Goal: Find specific page/section: Find specific page/section

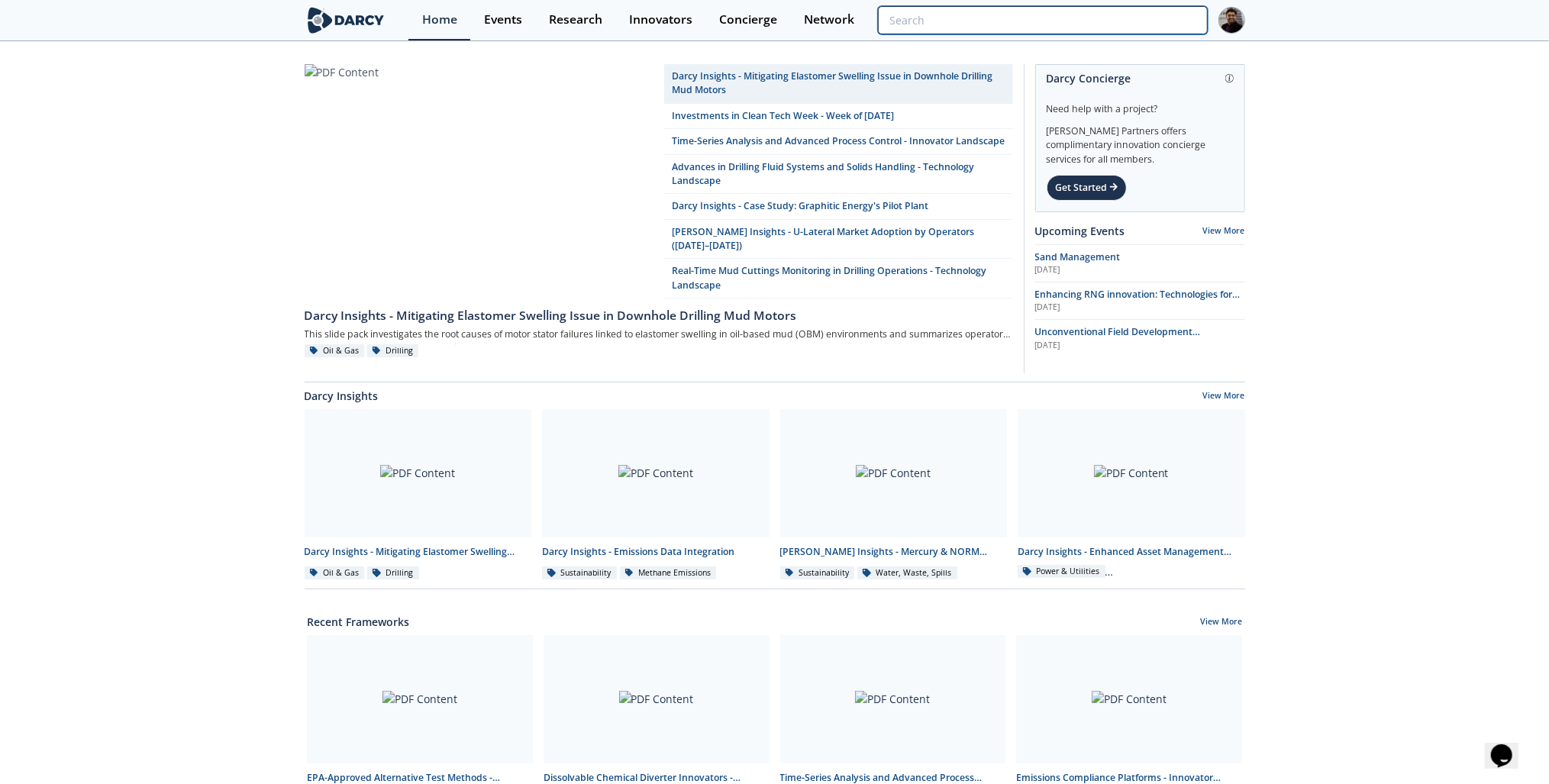
click at [1128, 8] on input "search" at bounding box center [1043, 20] width 329 height 28
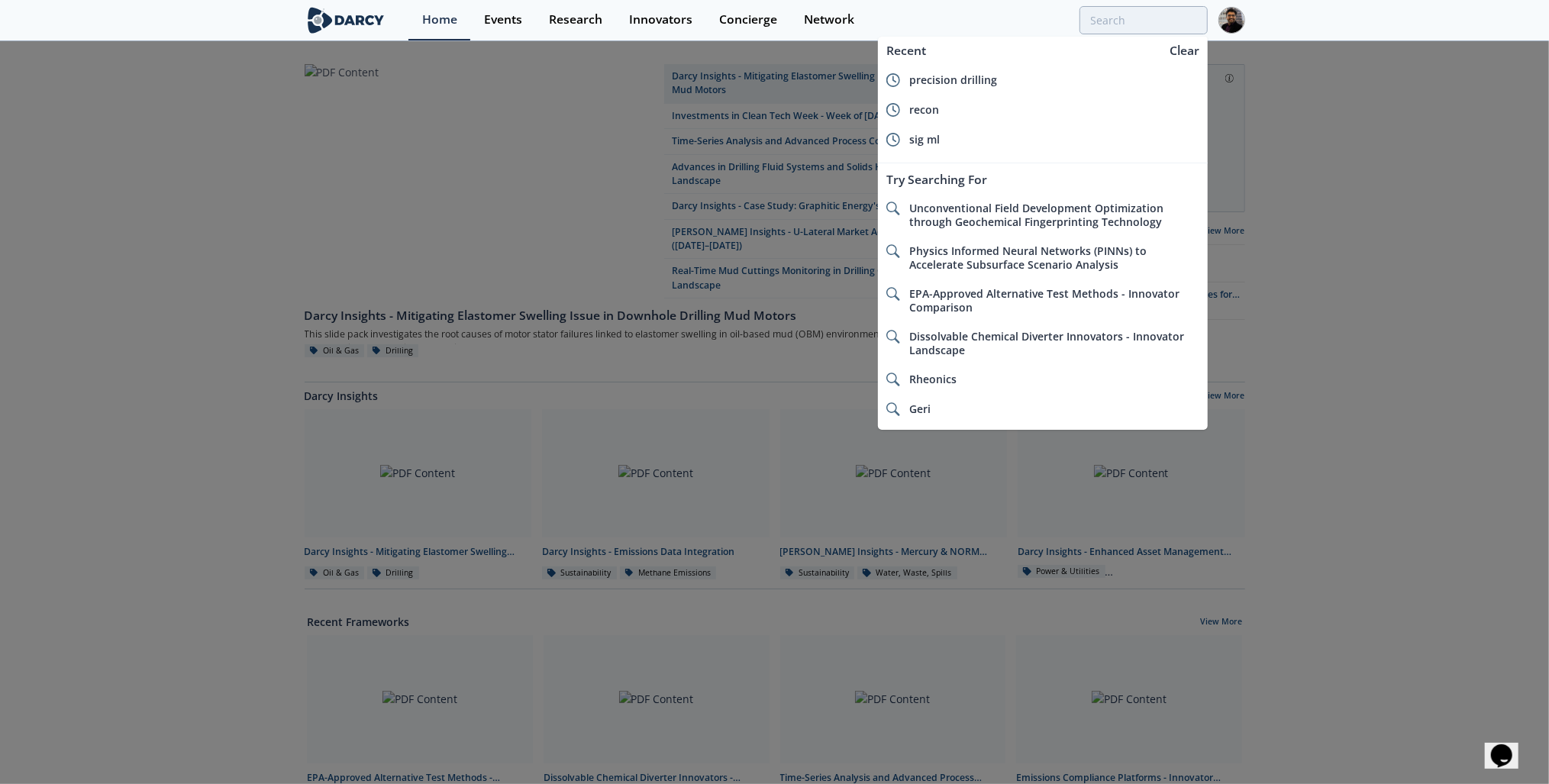
click at [935, 138] on span "sig ml" at bounding box center [925, 139] width 31 height 15
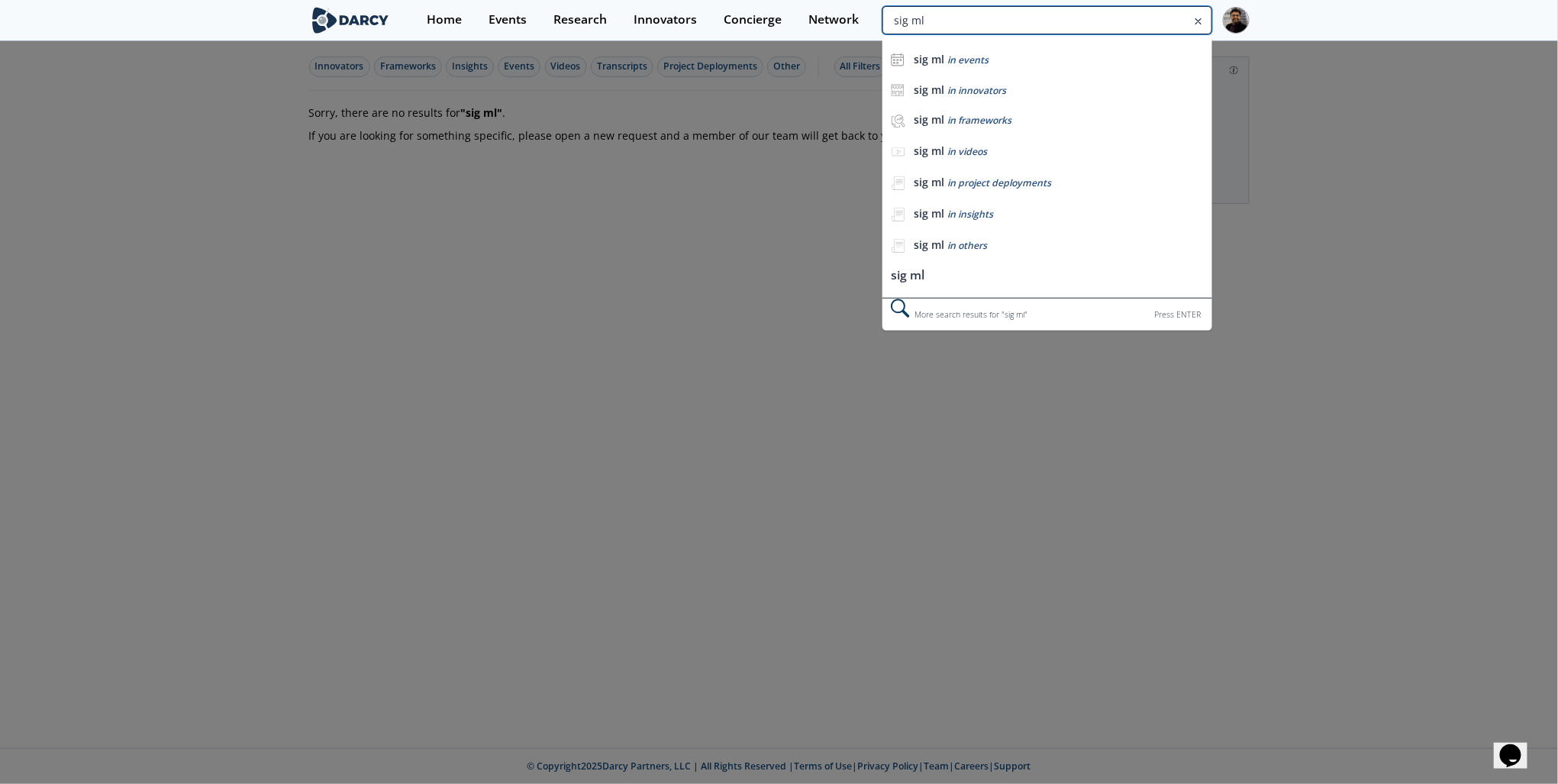
click at [1109, 20] on input "sig ml" at bounding box center [1047, 20] width 329 height 28
type input "sigml"
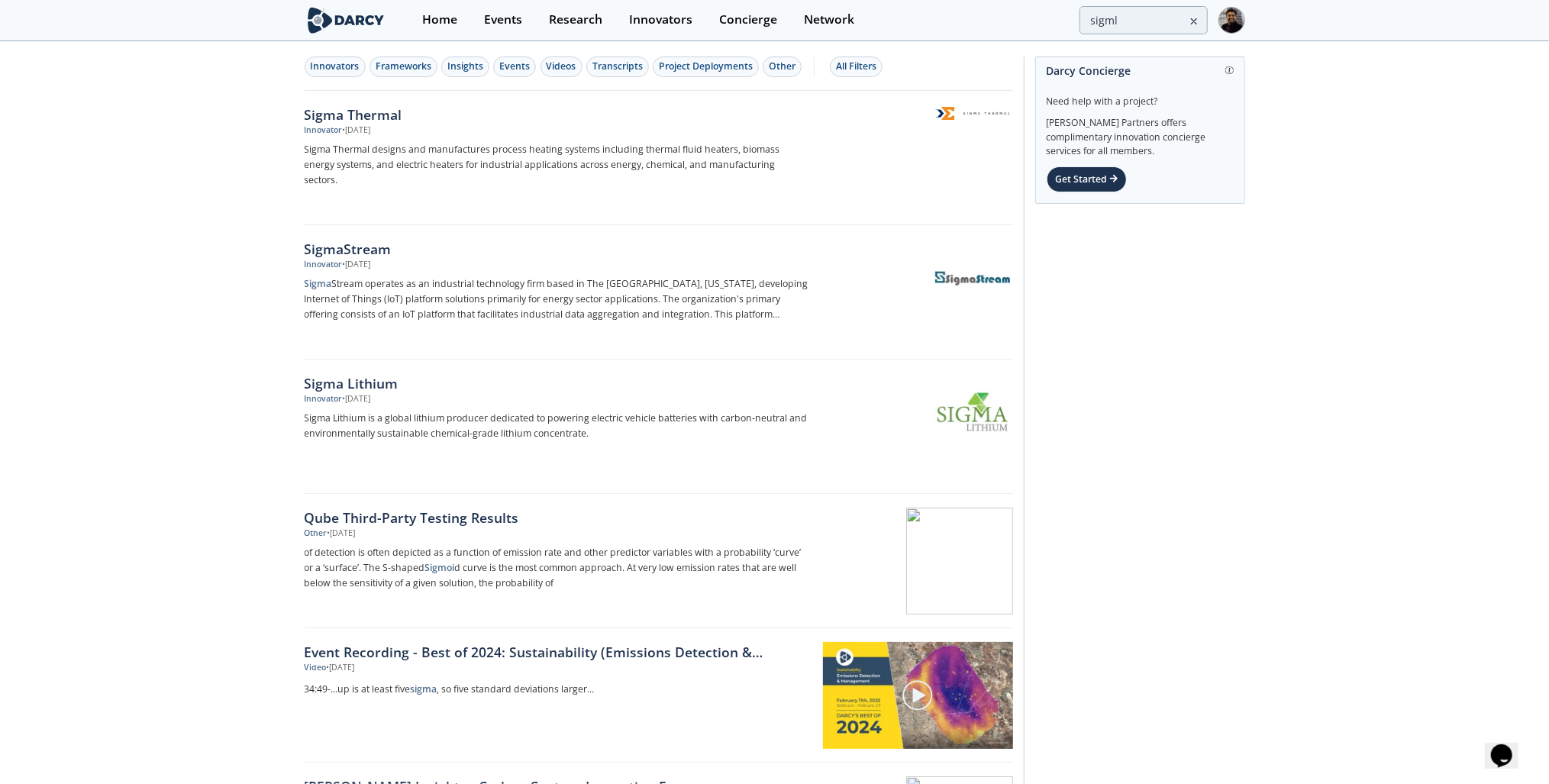
click at [603, 122] on div "Sigma Thermal" at bounding box center [557, 114] width 505 height 20
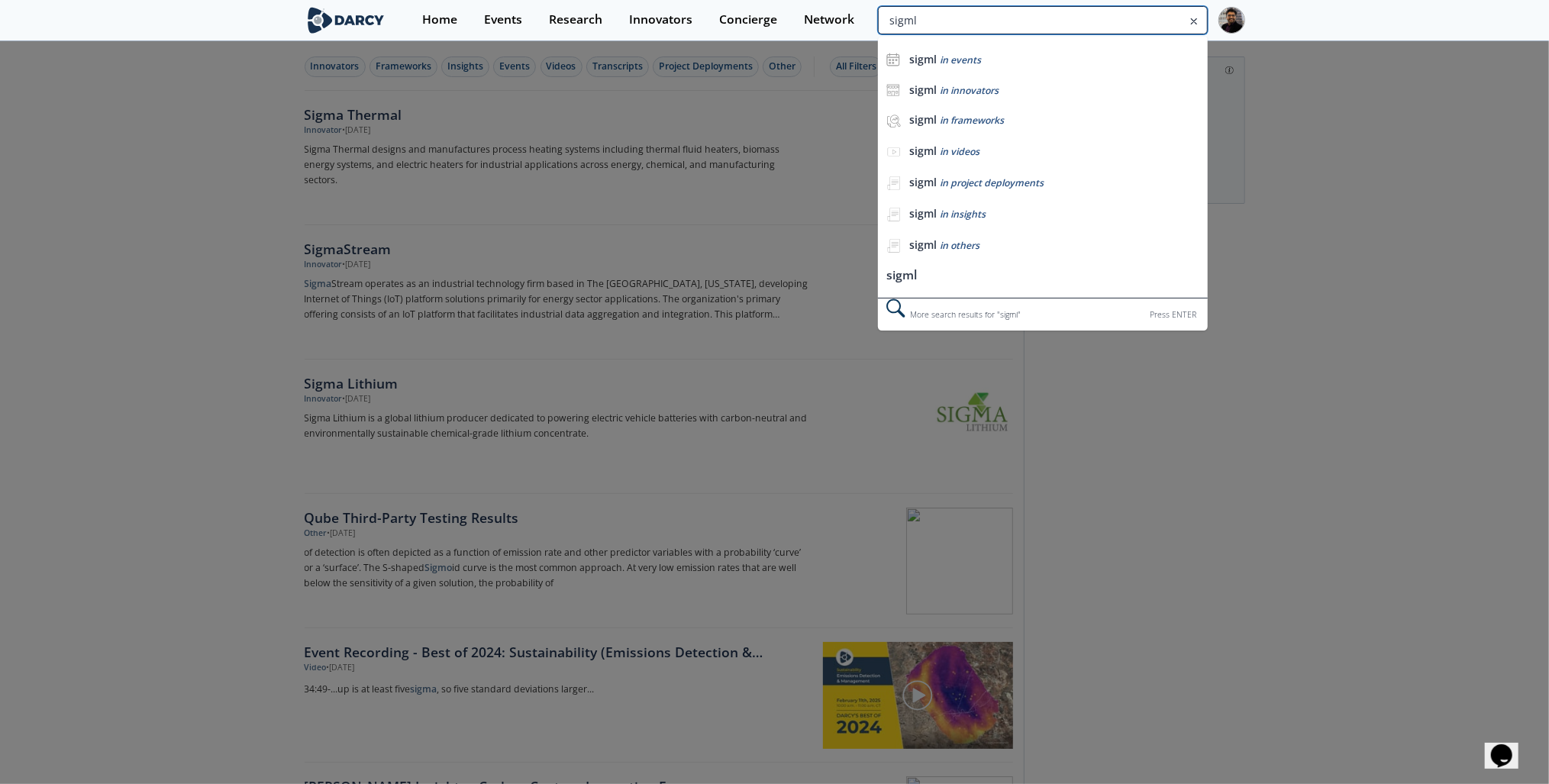
click at [1171, 17] on input "sigml" at bounding box center [1043, 20] width 329 height 28
click at [1168, 17] on input "sigml" at bounding box center [1043, 20] width 329 height 28
type input "SIG MACHINE"
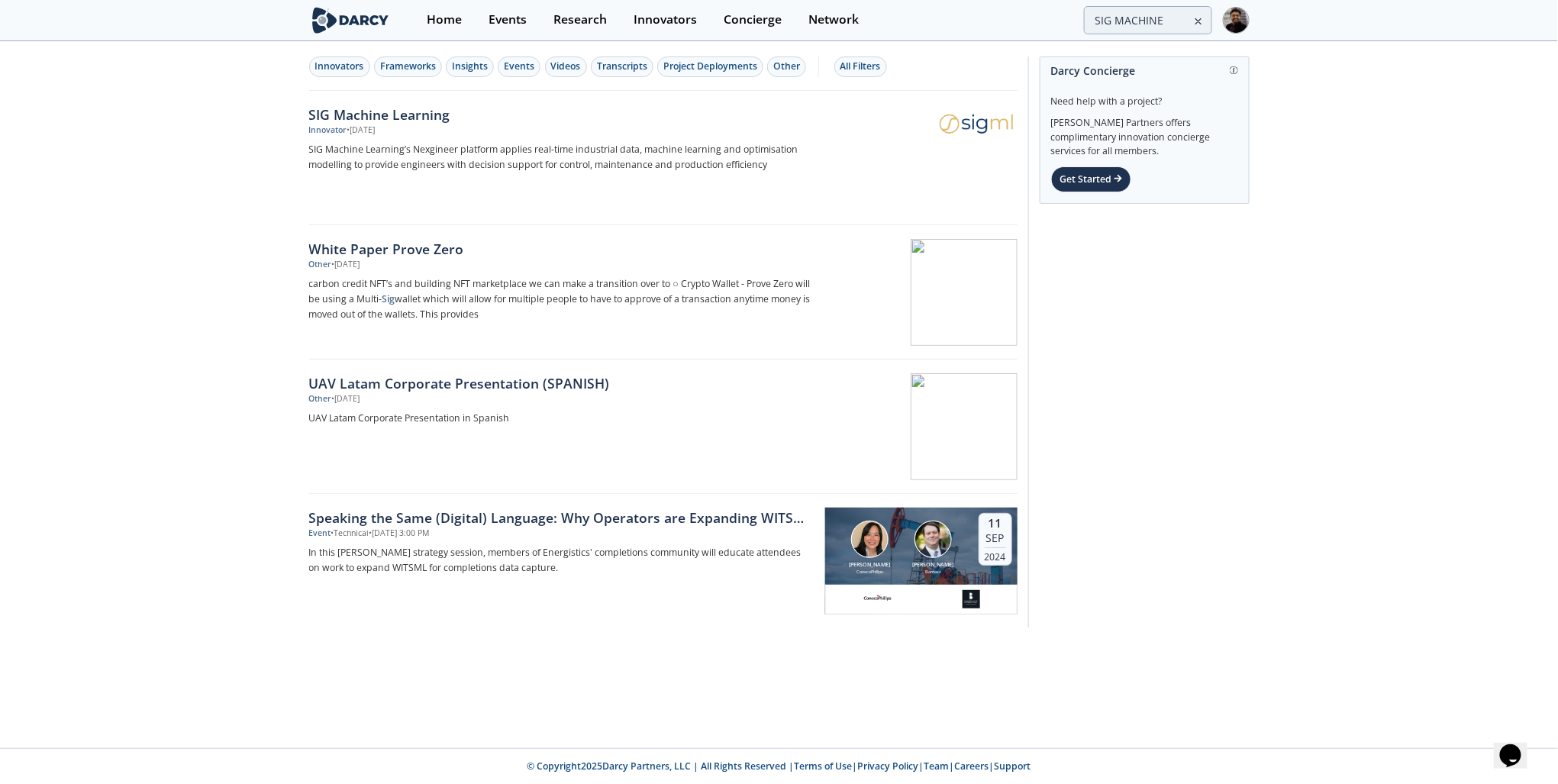
click at [376, 127] on div "• [DATE]" at bounding box center [361, 130] width 28 height 12
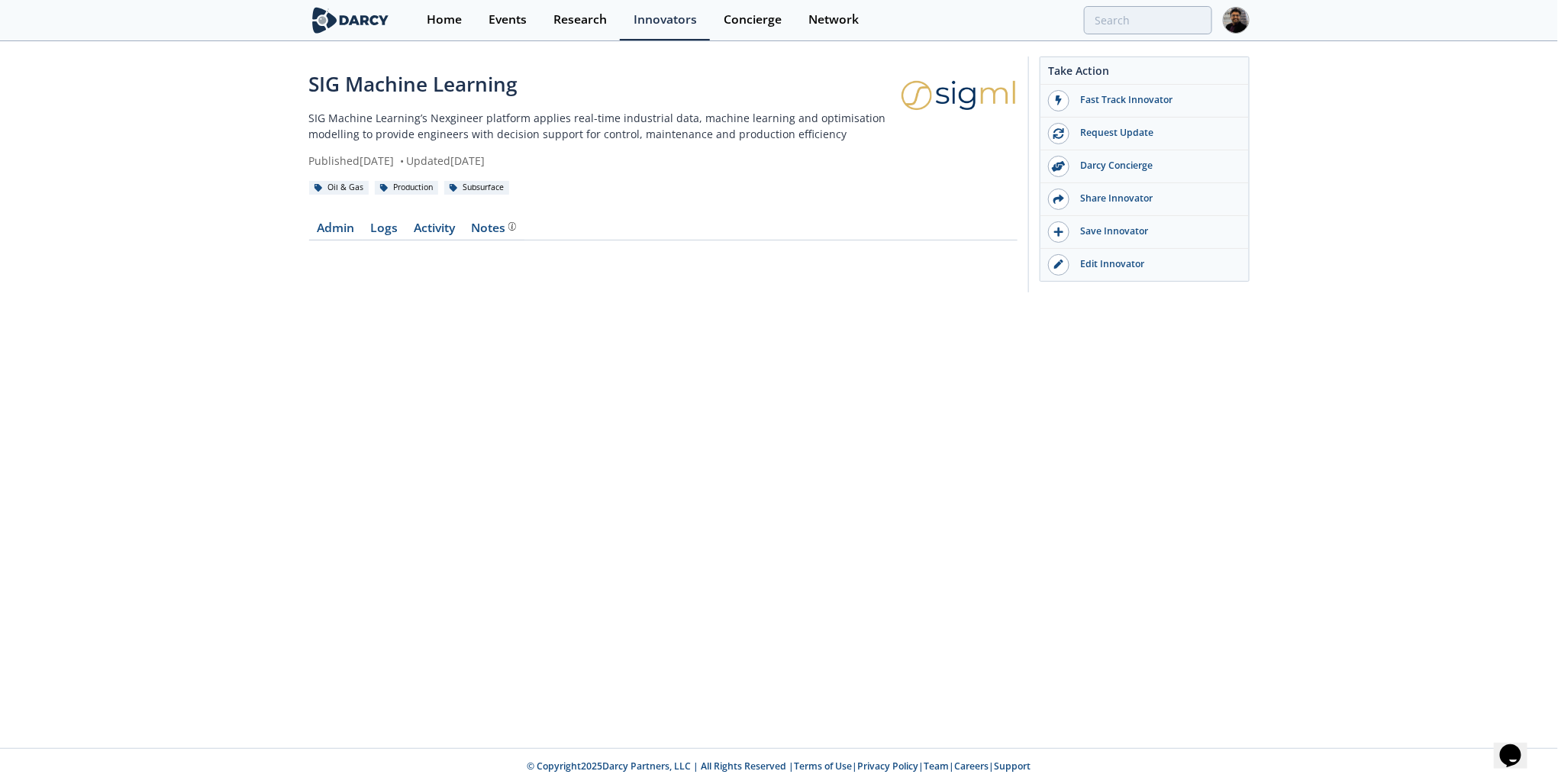
click at [1118, 269] on link "Edit Innovator" at bounding box center [1145, 264] width 208 height 32
